Goal: Task Accomplishment & Management: Manage account settings

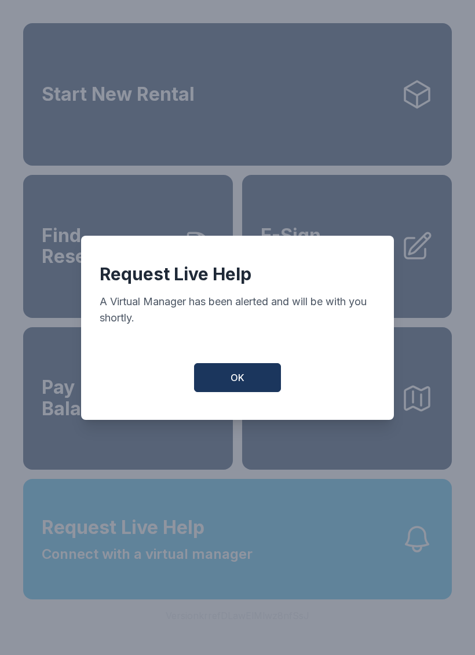
click at [256, 392] on button "OK" at bounding box center [237, 377] width 87 height 29
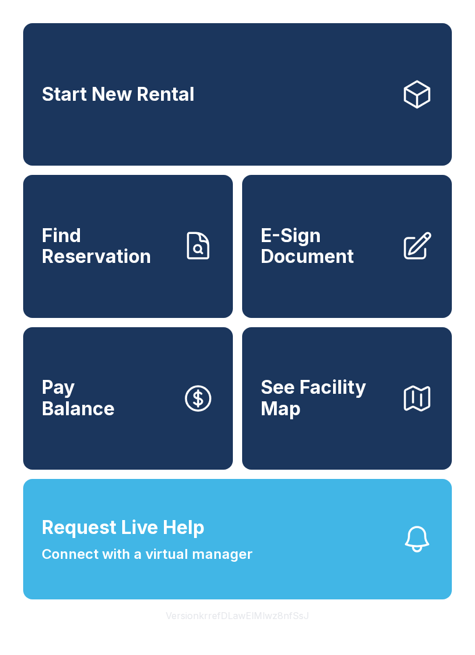
click at [371, 570] on button "Request Live Help Connect with a virtual manager" at bounding box center [237, 539] width 429 height 121
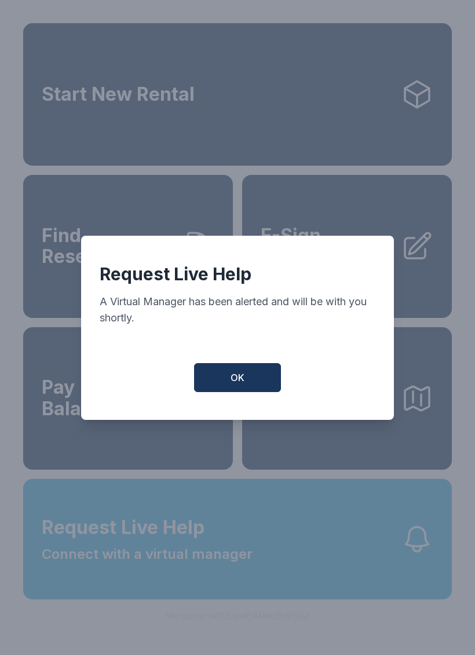
click at [259, 390] on button "OK" at bounding box center [237, 377] width 87 height 29
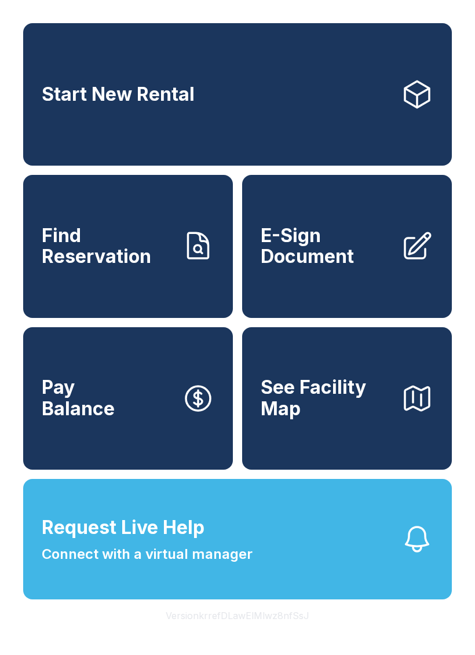
click at [393, 442] on button "See Facility Map" at bounding box center [347, 398] width 210 height 143
click at [286, 107] on link "Start New Rental" at bounding box center [237, 94] width 429 height 143
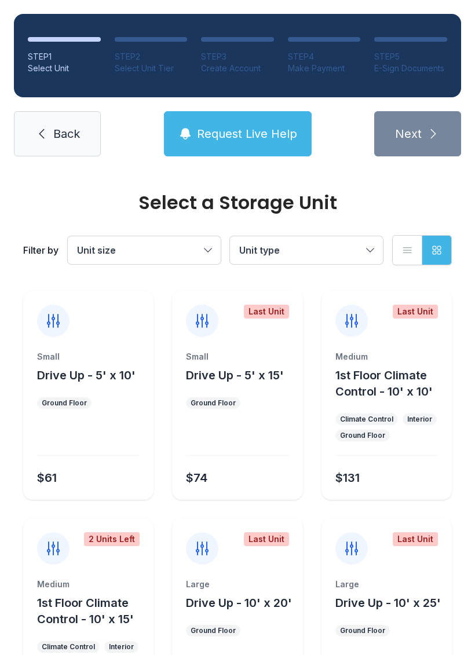
click at [207, 250] on button "Unit size" at bounding box center [144, 250] width 153 height 28
click at [365, 250] on button "Unit type" at bounding box center [306, 250] width 153 height 28
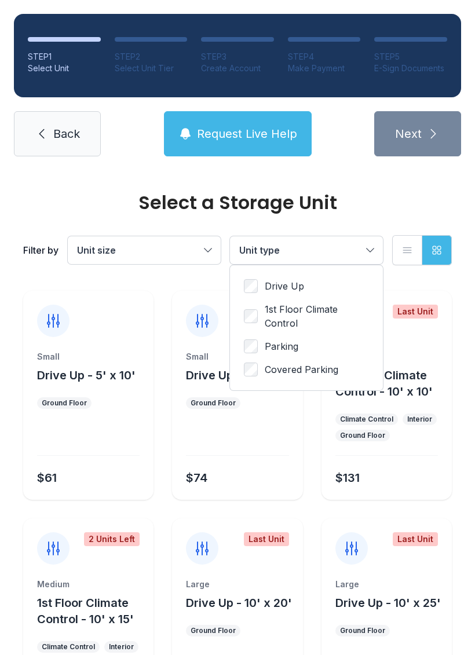
click at [329, 370] on span "Covered Parking" at bounding box center [302, 370] width 74 height 14
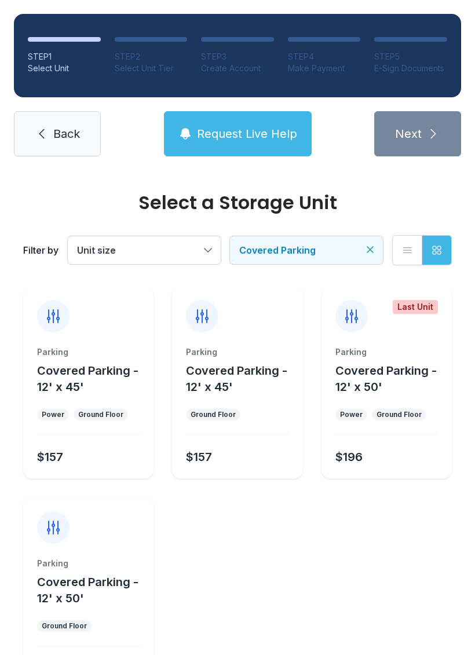
scroll to position [2, 0]
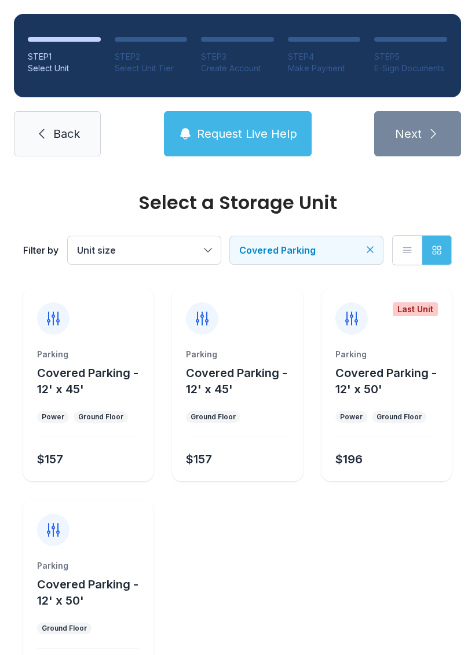
click at [86, 374] on span "Covered Parking - 12' x 45'" at bounding box center [87, 381] width 101 height 30
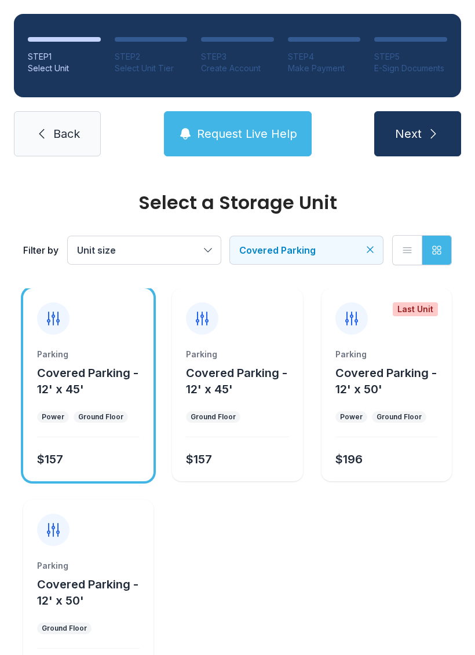
click at [416, 141] on span "Next" at bounding box center [408, 134] width 27 height 16
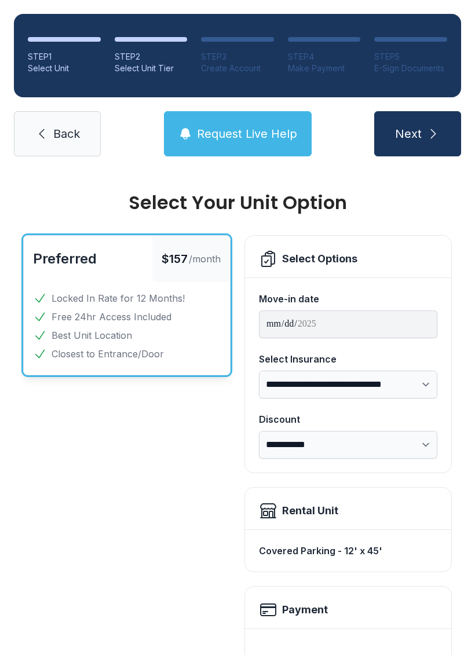
click at [423, 446] on select "**********" at bounding box center [348, 445] width 179 height 28
click at [432, 140] on icon "submit" at bounding box center [434, 134] width 14 height 14
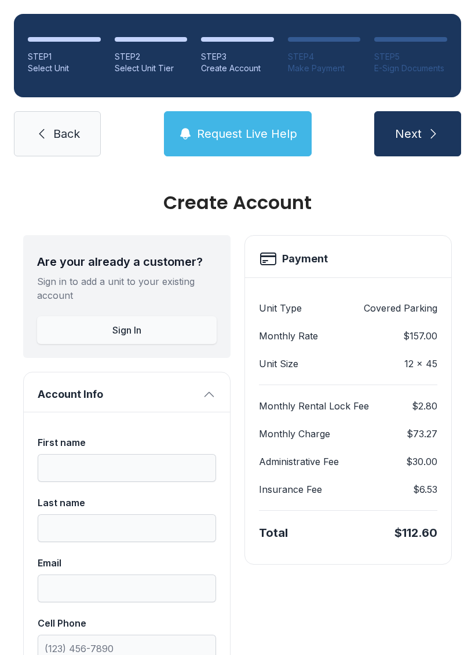
click at [51, 125] on link "Back" at bounding box center [57, 133] width 87 height 45
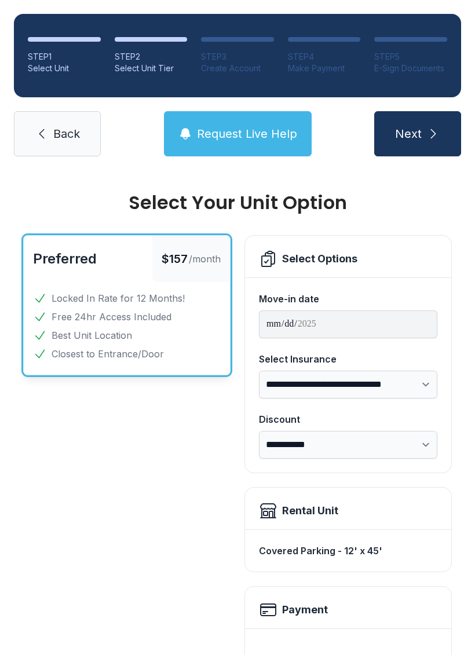
click at [60, 147] on link "Back" at bounding box center [57, 133] width 87 height 45
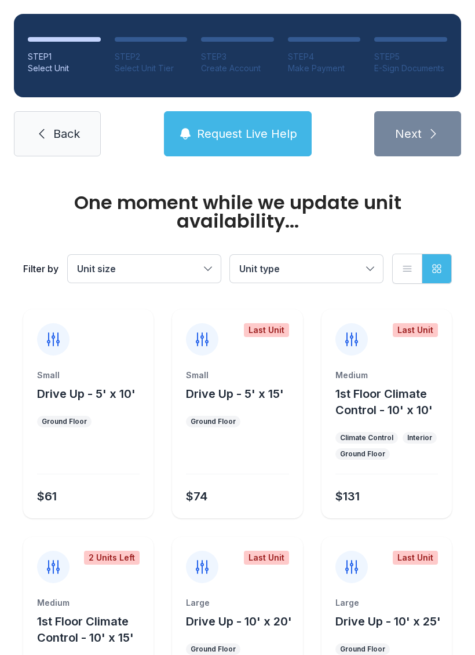
click at [72, 139] on span "Back" at bounding box center [66, 134] width 27 height 16
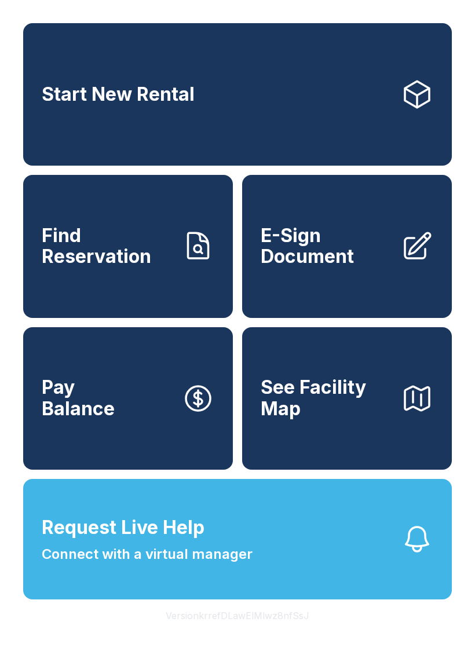
click at [396, 436] on button "See Facility Map" at bounding box center [347, 398] width 210 height 143
click at [166, 289] on link "Find Reservation" at bounding box center [128, 246] width 210 height 143
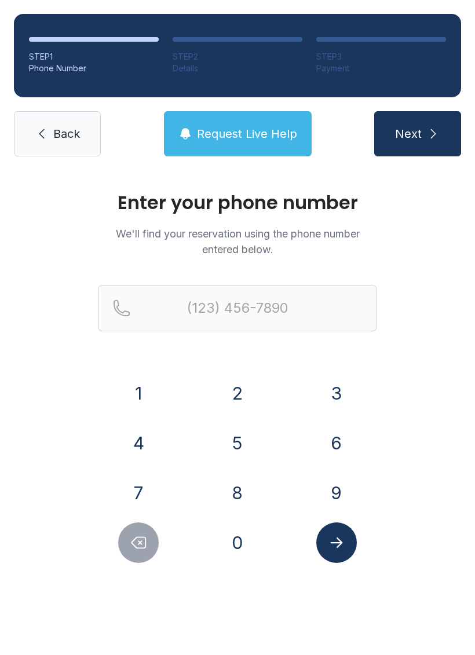
click at [240, 445] on button "5" at bounding box center [237, 443] width 41 height 41
click at [150, 450] on button "4" at bounding box center [138, 443] width 41 height 41
click at [236, 542] on button "0" at bounding box center [237, 543] width 41 height 41
click at [344, 389] on button "3" at bounding box center [336, 393] width 41 height 41
click at [244, 396] on button "2" at bounding box center [237, 393] width 41 height 41
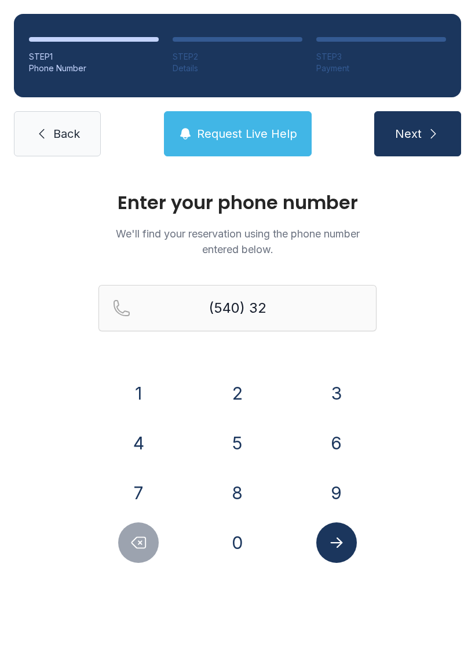
click at [242, 447] on button "5" at bounding box center [237, 443] width 41 height 41
click at [141, 498] on button "7" at bounding box center [138, 493] width 41 height 41
click at [146, 443] on button "4" at bounding box center [138, 443] width 41 height 41
click at [226, 392] on button "2" at bounding box center [237, 393] width 41 height 41
click at [337, 455] on button "6" at bounding box center [336, 443] width 41 height 41
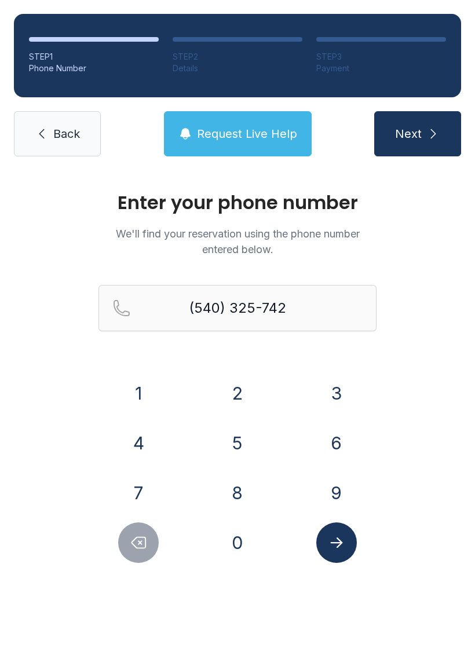
type input "[PHONE_NUMBER]"
click at [347, 556] on button "Submit lookup form" at bounding box center [336, 543] width 41 height 41
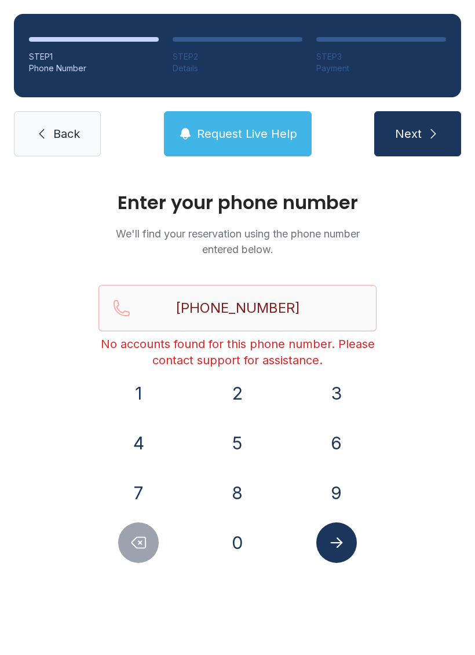
click at [416, 133] on span "Next" at bounding box center [408, 134] width 27 height 16
click at [275, 133] on span "Request Live Help" at bounding box center [247, 134] width 100 height 16
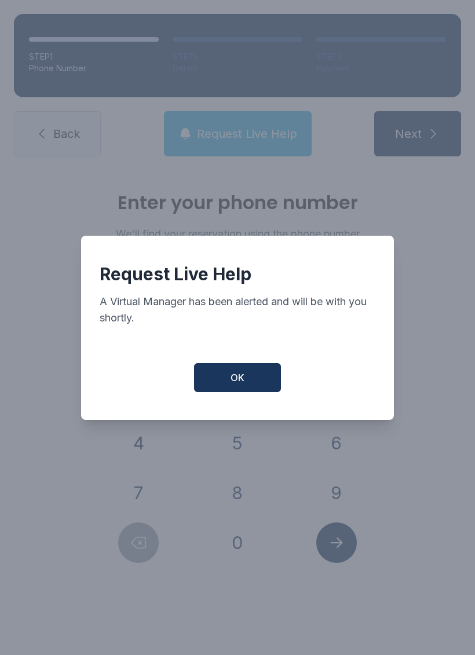
click at [247, 387] on button "OK" at bounding box center [237, 377] width 87 height 29
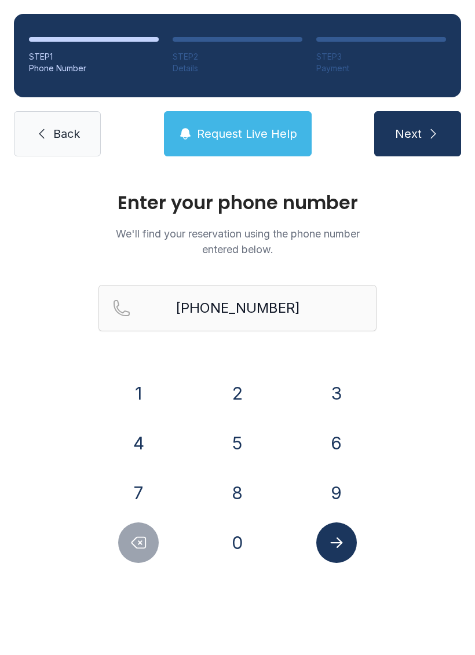
click at [427, 132] on icon "submit" at bounding box center [434, 134] width 14 height 14
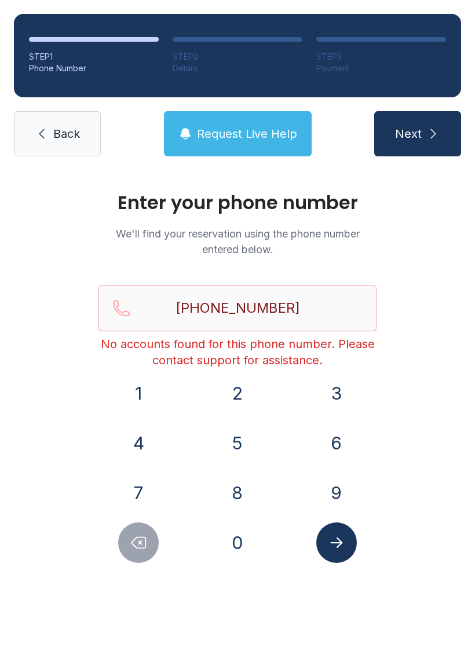
click at [72, 139] on span "Back" at bounding box center [66, 134] width 27 height 16
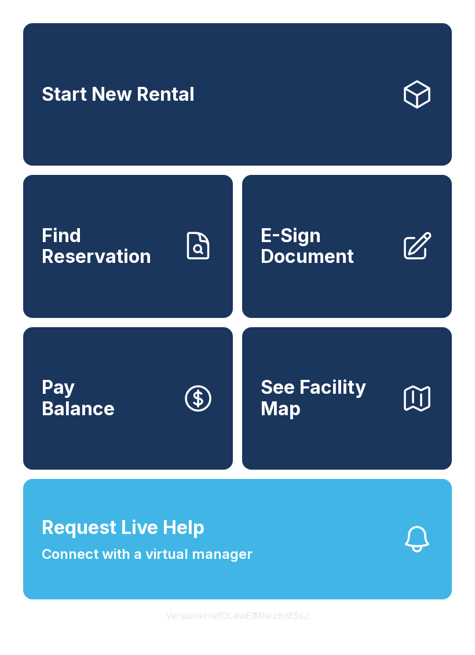
click at [387, 268] on span "E-Sign Document" at bounding box center [326, 246] width 131 height 42
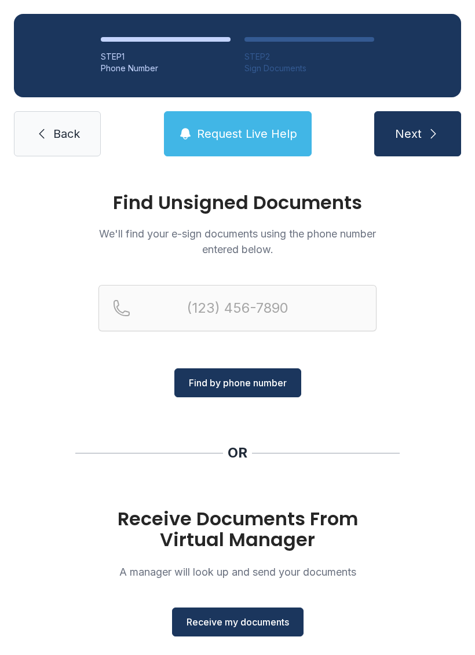
click at [67, 150] on link "Back" at bounding box center [57, 133] width 87 height 45
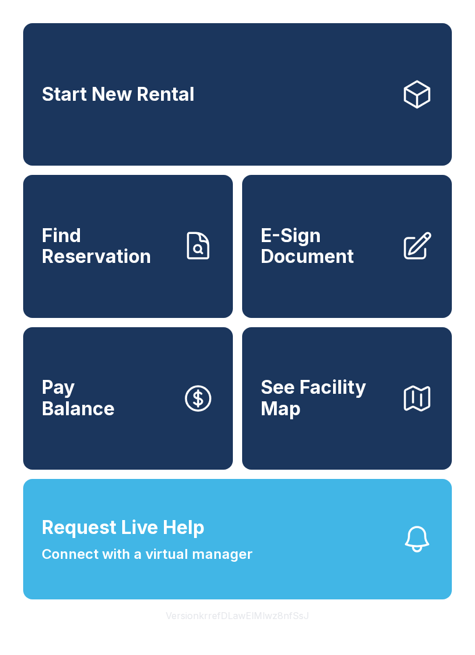
click at [158, 423] on button "Pay Balance" at bounding box center [128, 398] width 210 height 143
